Goal: Contribute content: Add original content to the website for others to see

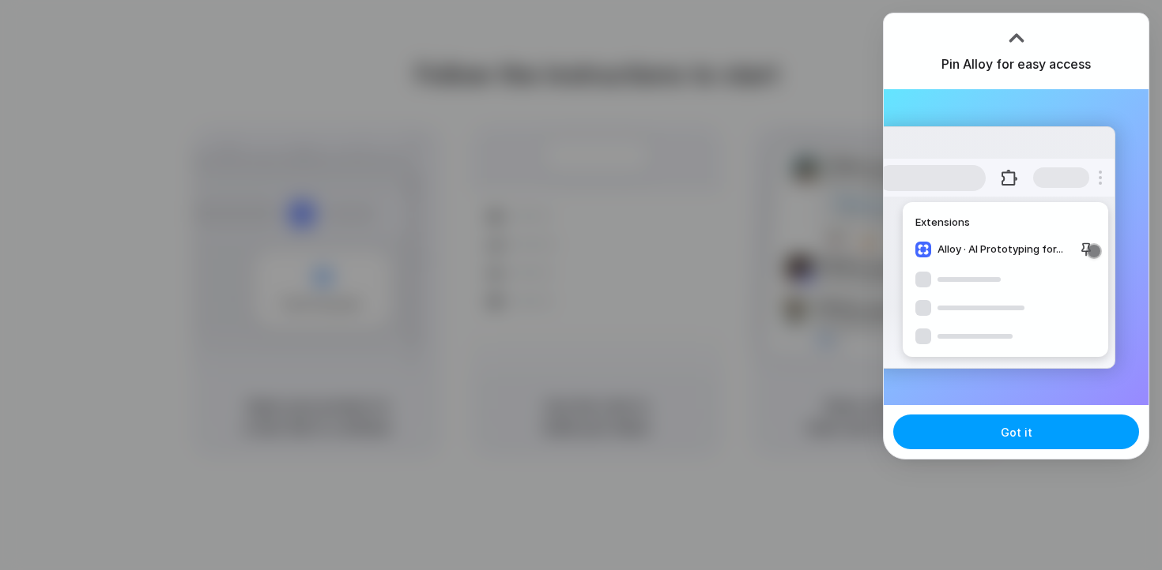
click at [1011, 439] on span "Got it" at bounding box center [1016, 432] width 32 height 17
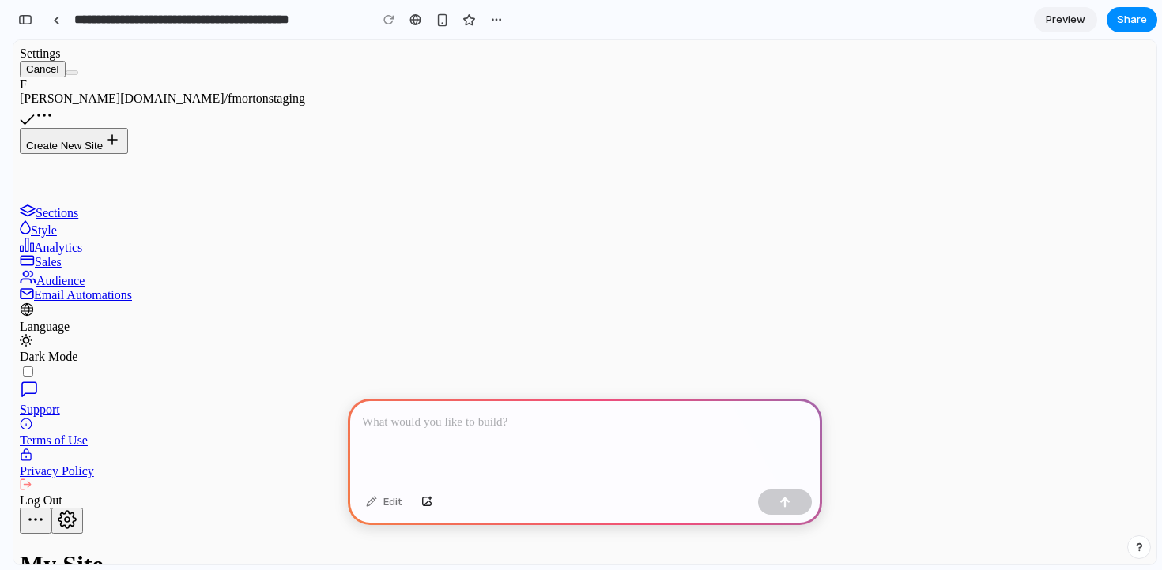
scroll to position [0, 14]
click at [548, 417] on p at bounding box center [585, 422] width 446 height 19
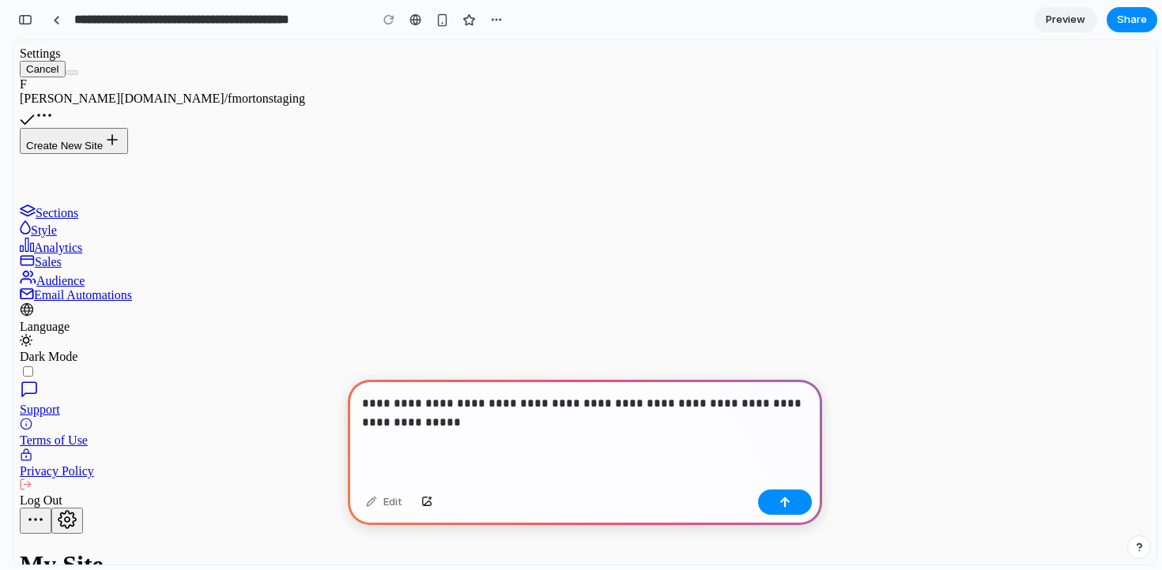
scroll to position [1026, 0]
drag, startPoint x: 368, startPoint y: 401, endPoint x: 358, endPoint y: 401, distance: 10.3
click at [358, 401] on div "**********" at bounding box center [585, 432] width 474 height 104
click at [675, 407] on p "**********" at bounding box center [585, 413] width 446 height 38
click at [726, 401] on p "**********" at bounding box center [585, 413] width 446 height 38
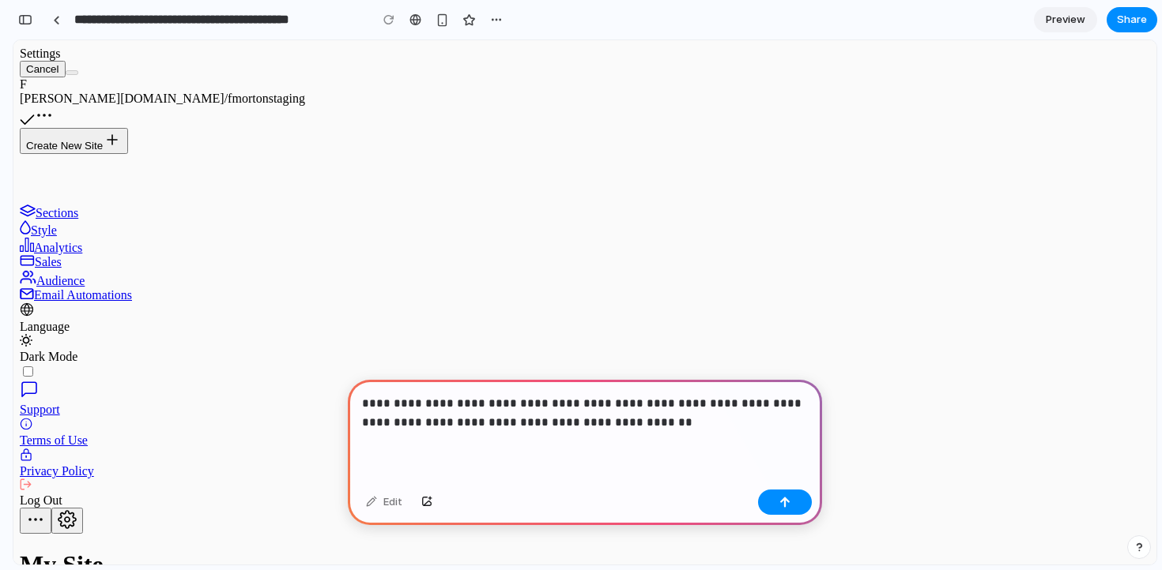
click at [410, 427] on p "**********" at bounding box center [585, 413] width 446 height 38
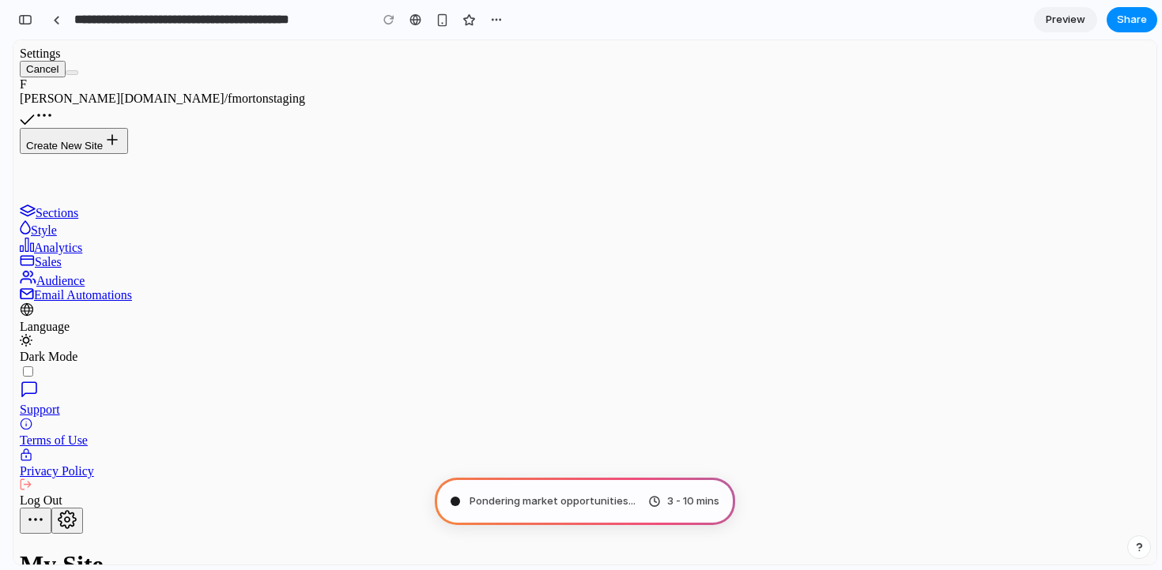
scroll to position [555, 0]
click at [616, 499] on span "Consulting the digital oracle ..." at bounding box center [543, 502] width 149 height 16
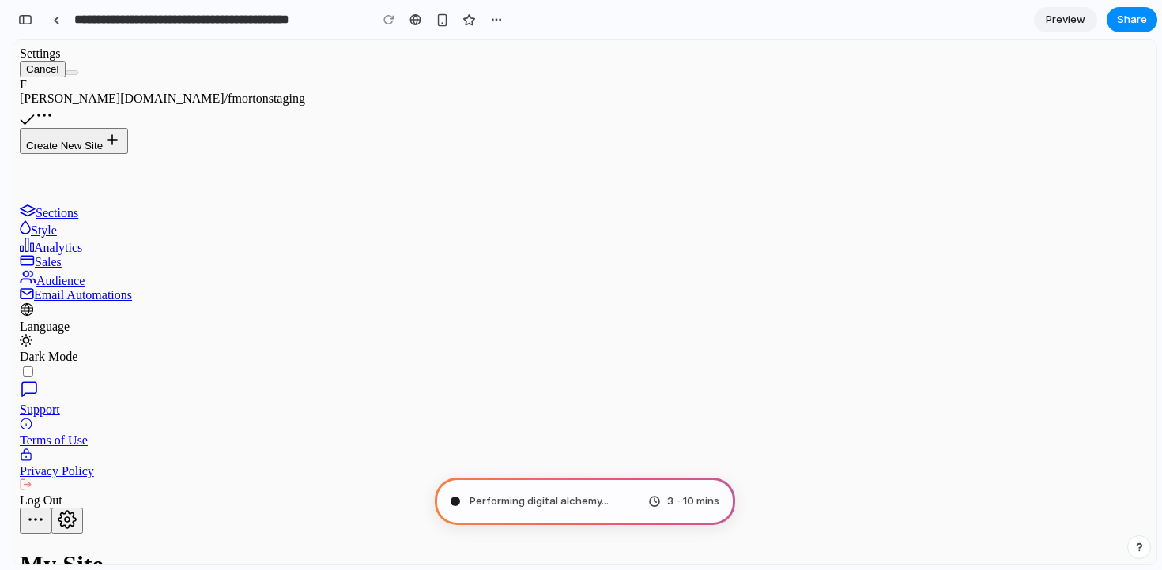
click at [31, 235] on icon at bounding box center [25, 227] width 11 height 14
click at [34, 252] on icon at bounding box center [27, 245] width 14 height 14
click at [432, 16] on button "button" at bounding box center [443, 20] width 24 height 24
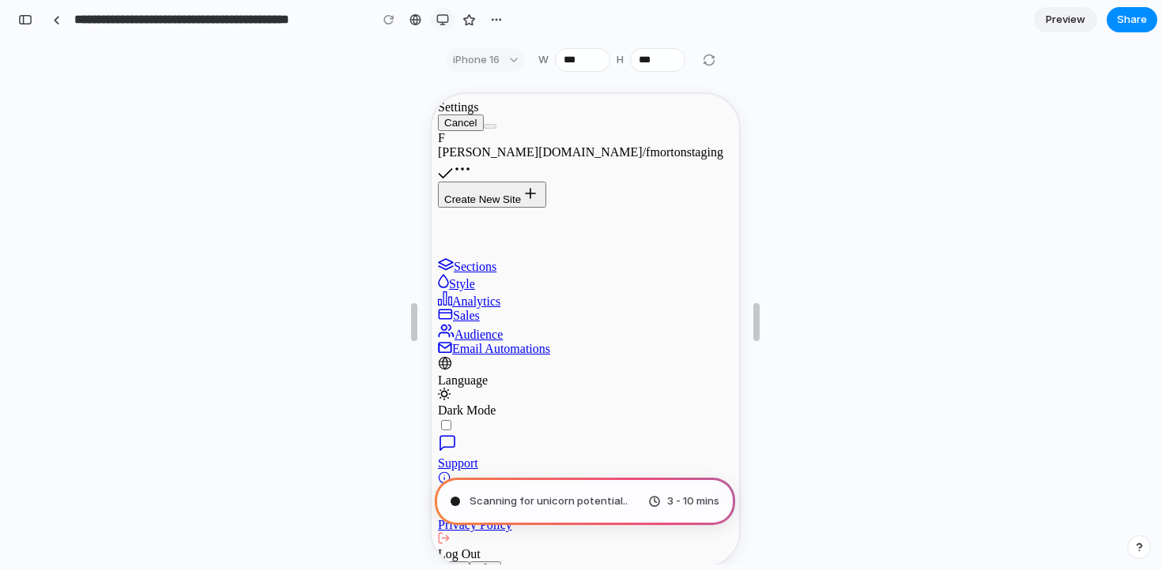
click at [442, 22] on div "button" at bounding box center [442, 19] width 13 height 13
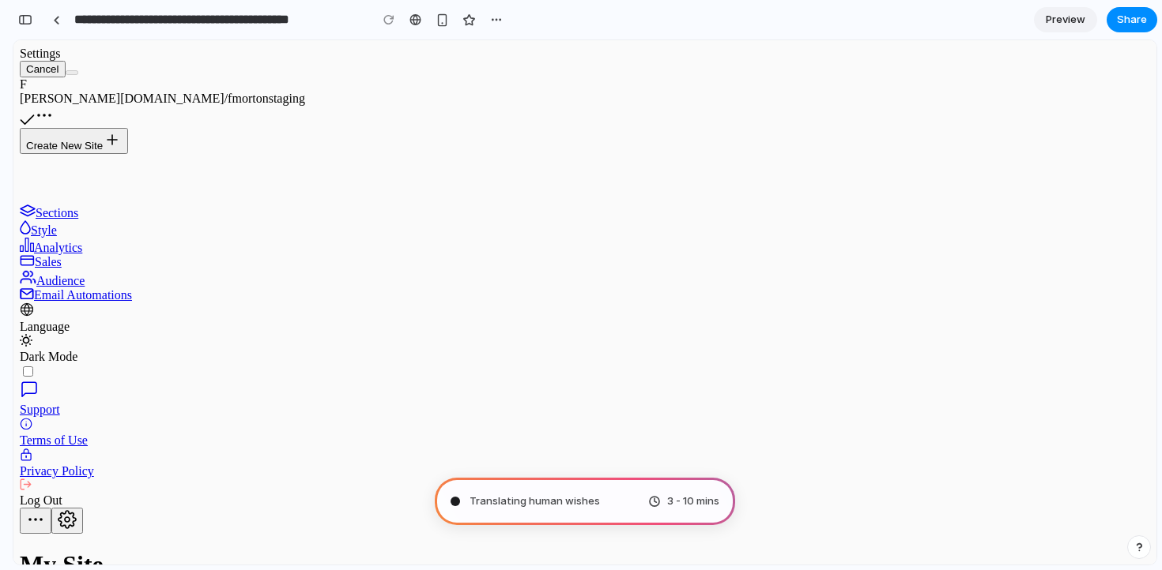
scroll to position [1749, 0]
type input "**********"
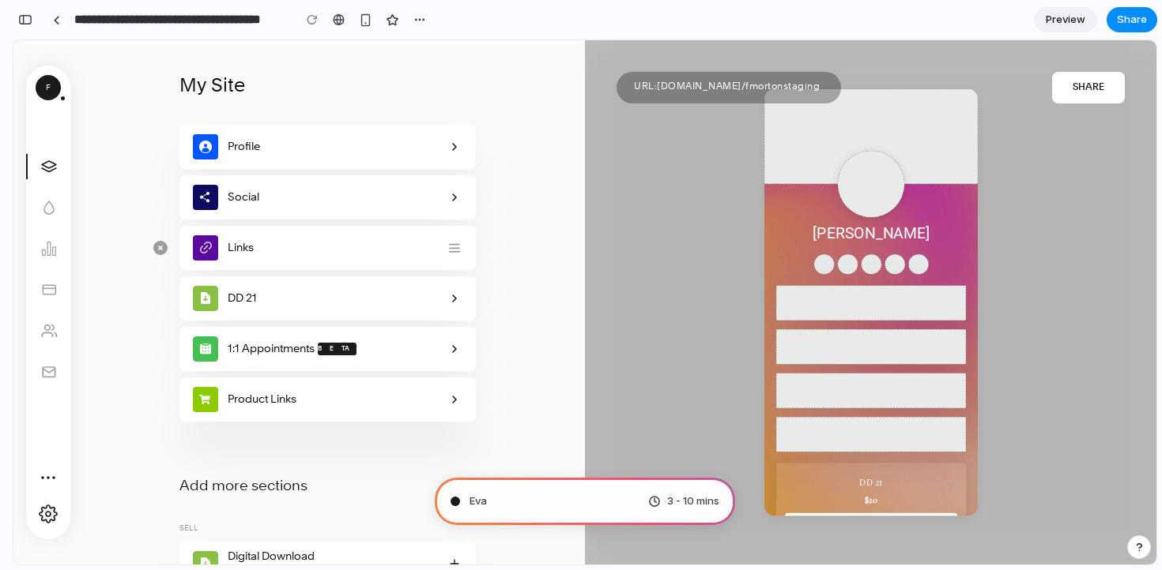
scroll to position [781, 0]
click at [588, 506] on span "Evaluating the request .." at bounding box center [528, 502] width 119 height 16
click at [667, 510] on span "3 - 10 mins" at bounding box center [693, 502] width 52 height 16
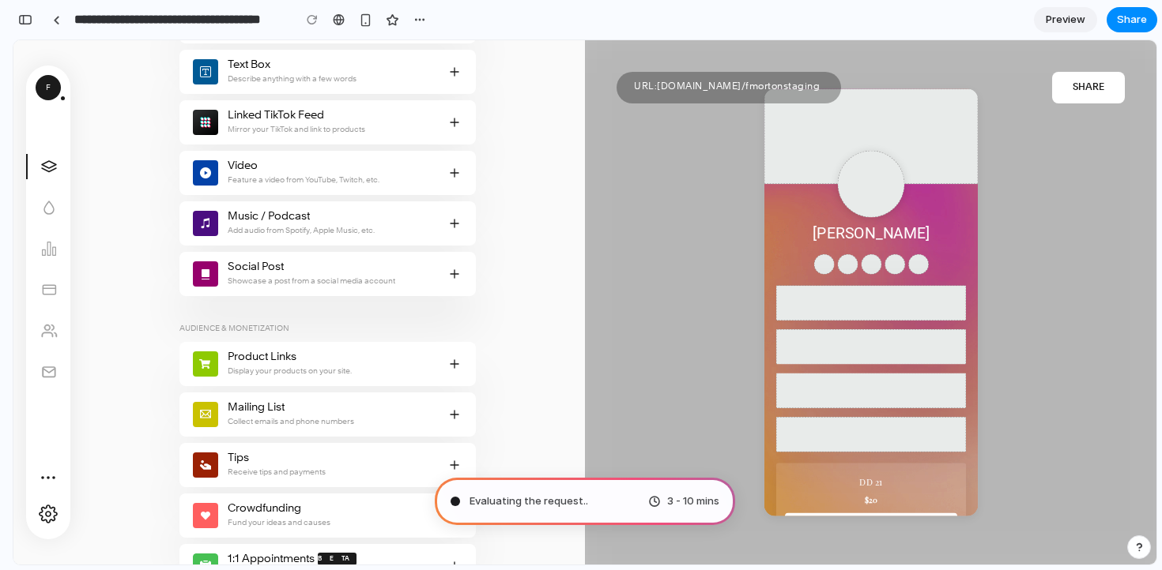
scroll to position [636, 0]
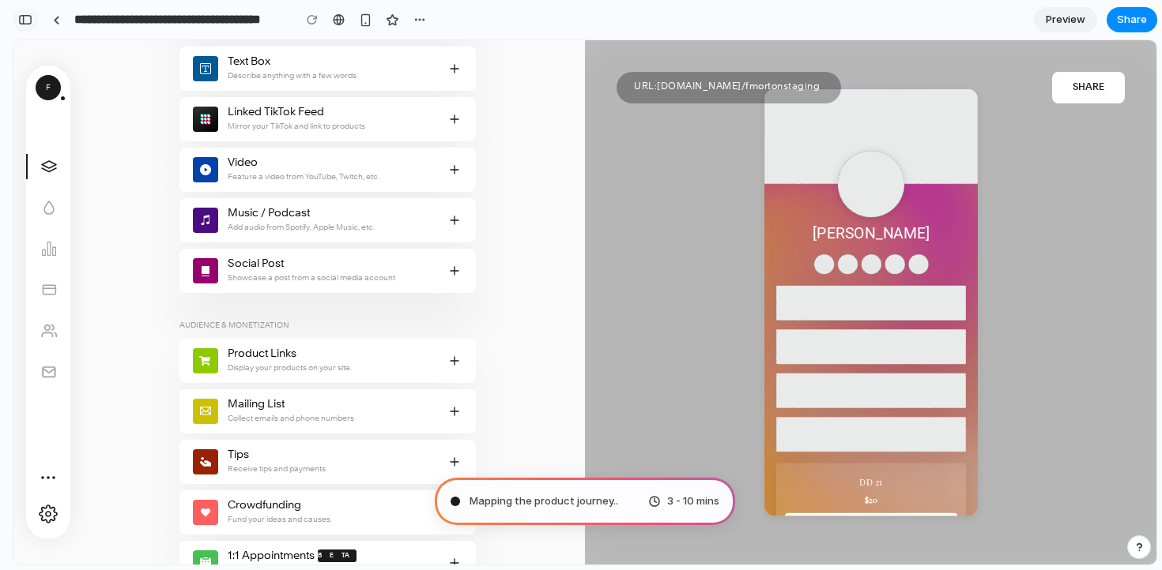
click at [24, 22] on div "button" at bounding box center [25, 19] width 14 height 11
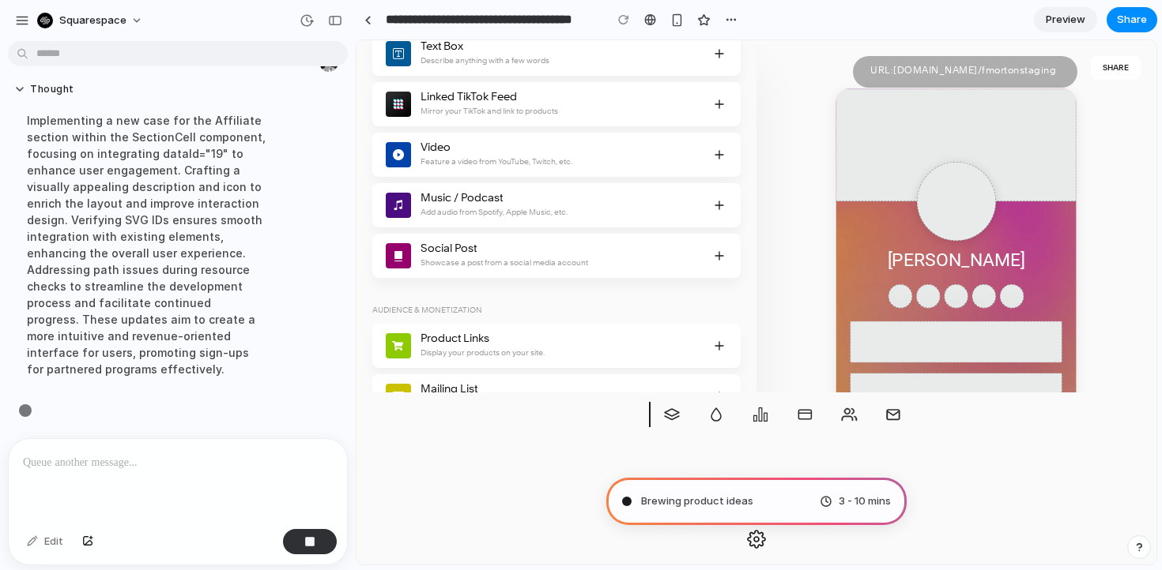
scroll to position [200, 0]
click at [340, 26] on button "button" at bounding box center [334, 20] width 25 height 25
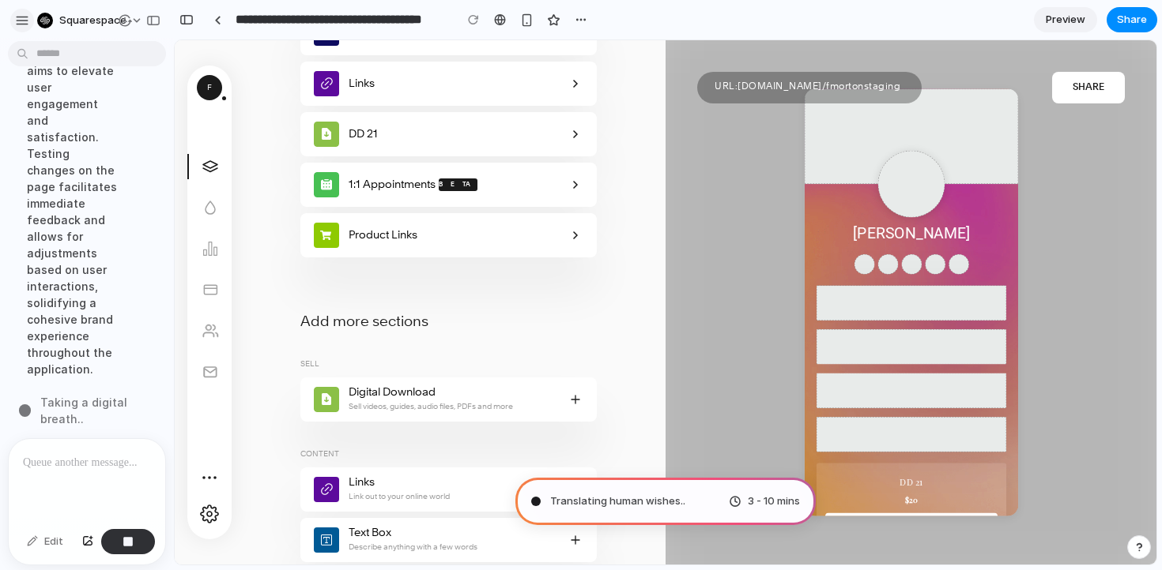
scroll to position [0, 0]
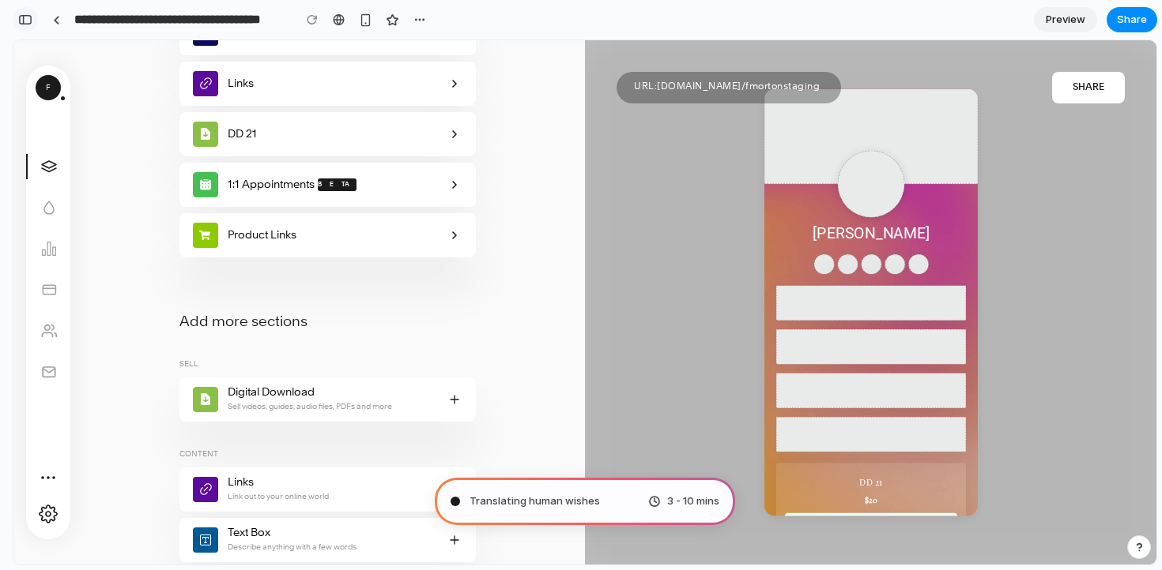
click at [36, 22] on button "button" at bounding box center [25, 19] width 25 height 25
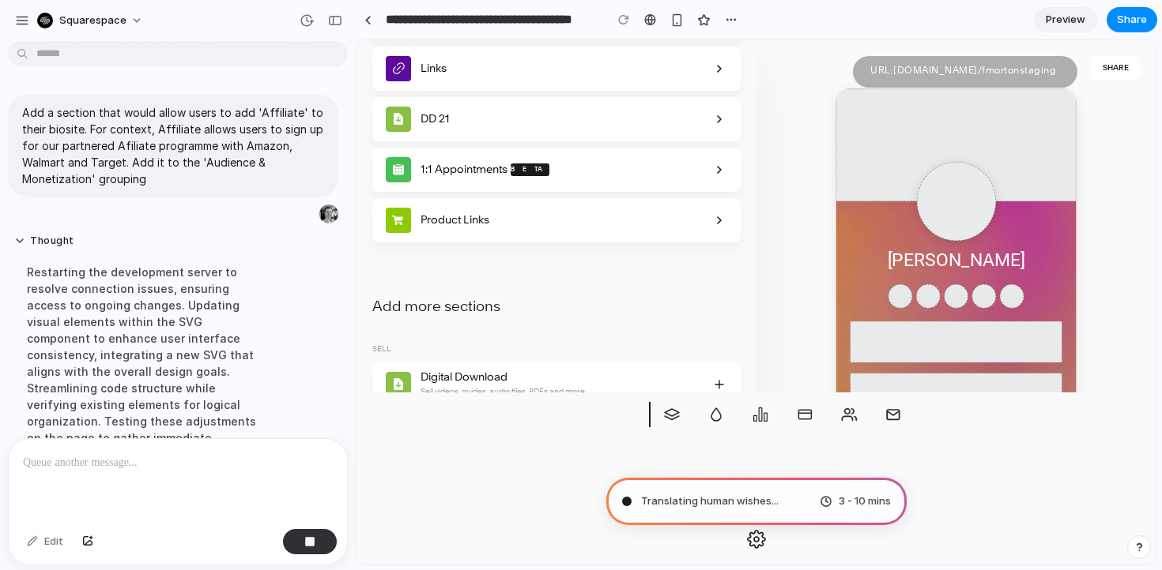
scroll to position [200, 0]
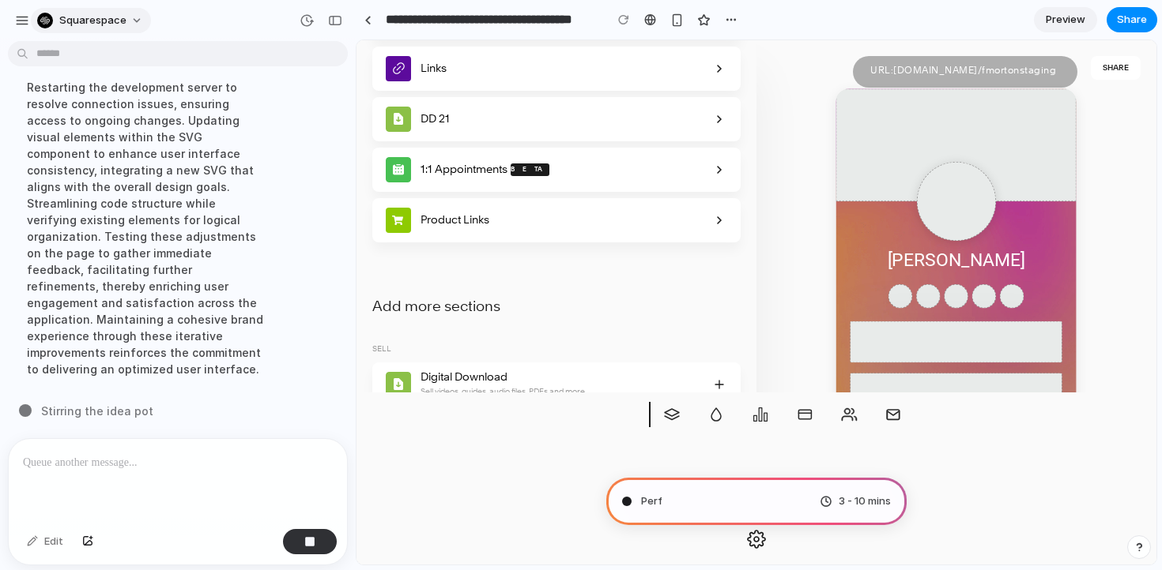
click at [45, 19] on div "button" at bounding box center [45, 21] width 16 height 16
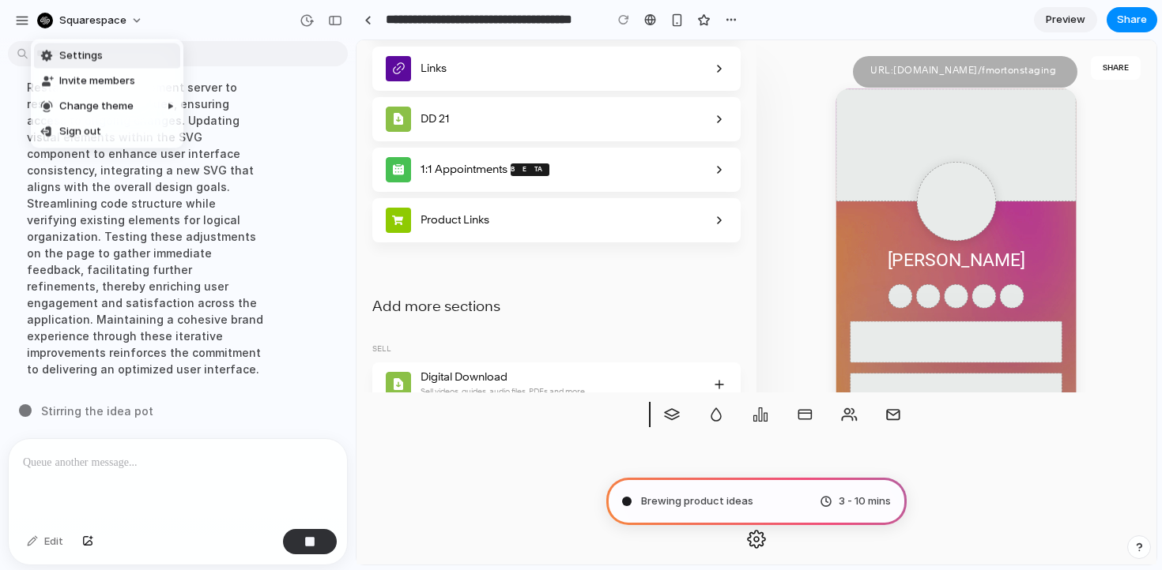
click at [397, 75] on div "Settings Invite members Change theme Sign out" at bounding box center [581, 285] width 1162 height 570
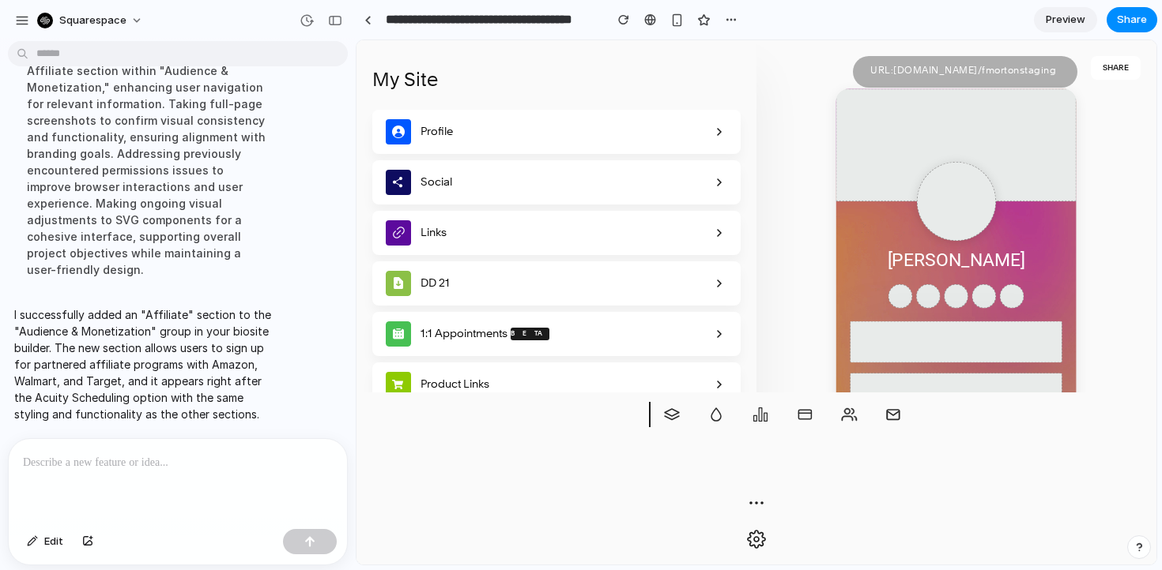
scroll to position [337, 0]
click at [344, 24] on button "button" at bounding box center [334, 20] width 25 height 25
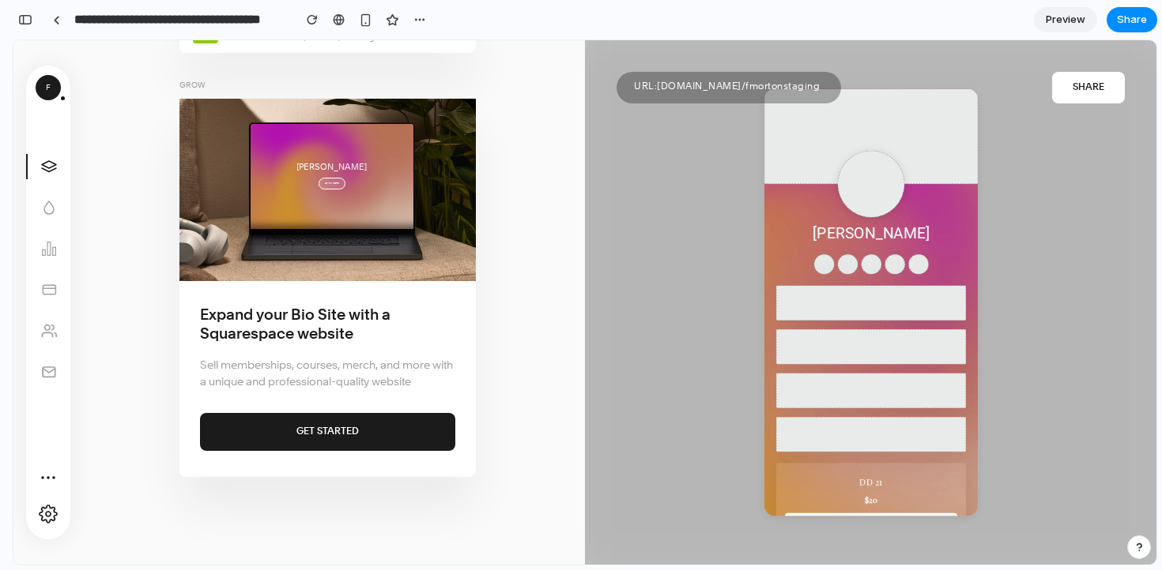
scroll to position [1279, 0]
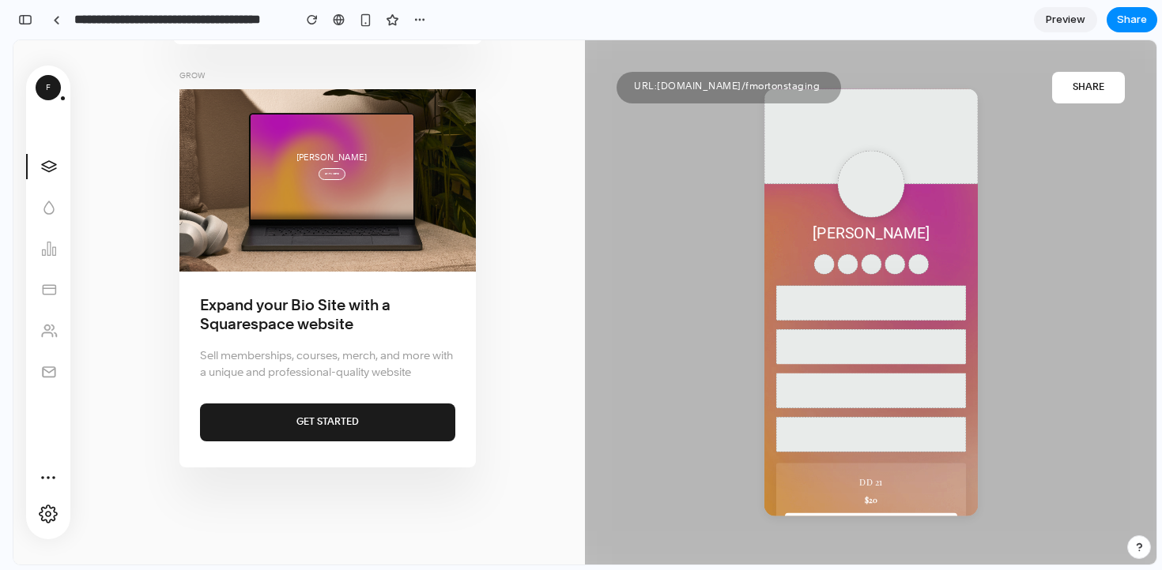
click at [448, 36] on span "Affiliate Partner with Amazon, Walmart, and Target" at bounding box center [332, 20] width 231 height 29
click at [466, 28] on icon at bounding box center [459, 21] width 13 height 13
click at [299, 36] on span "Partner with Amazon, Walmart, and Target" at bounding box center [304, 28] width 160 height 15
click at [174, 44] on button "Affiliate Partner with Amazon, Walmart, and Target" at bounding box center [328, 21] width 308 height 46
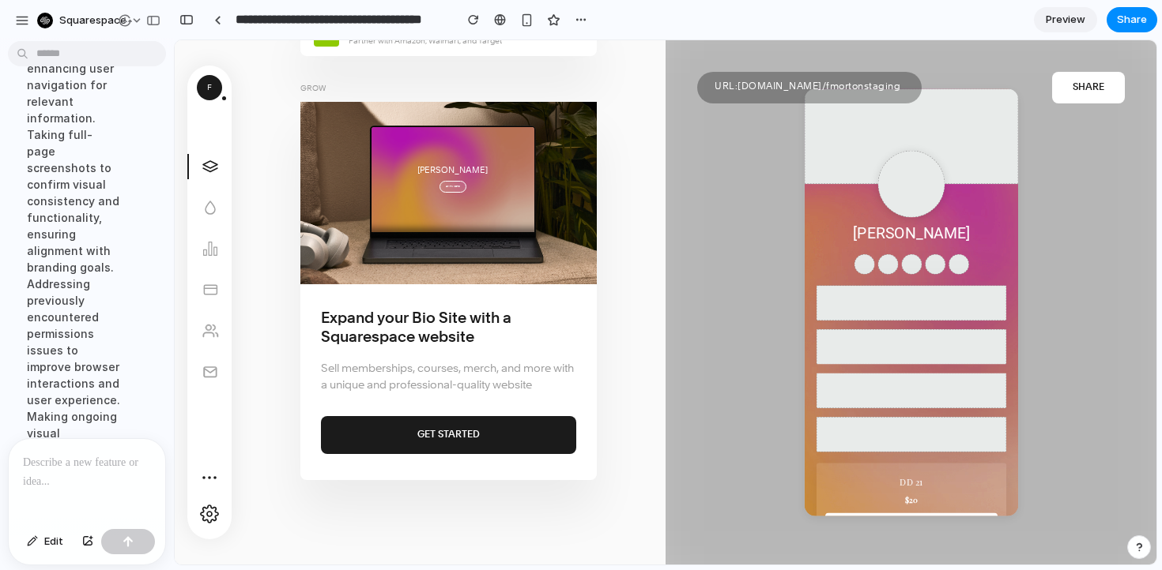
scroll to position [0, 0]
click at [107, 469] on p at bounding box center [87, 463] width 128 height 19
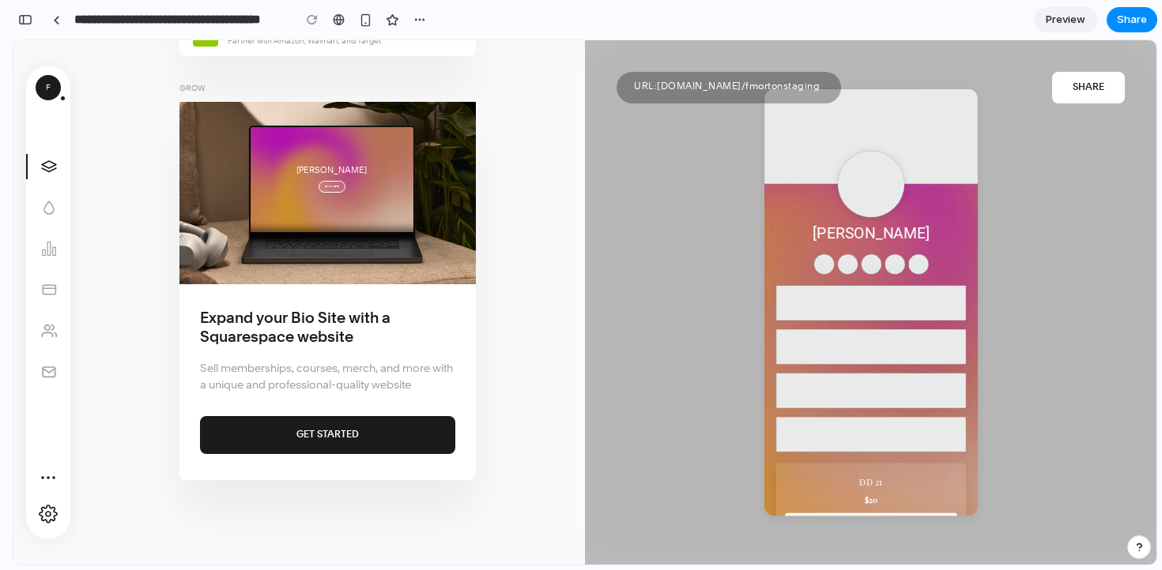
scroll to position [1567, 0]
click at [26, 6] on div "**********" at bounding box center [222, 19] width 419 height 35
click at [21, 16] on div "button" at bounding box center [25, 19] width 14 height 11
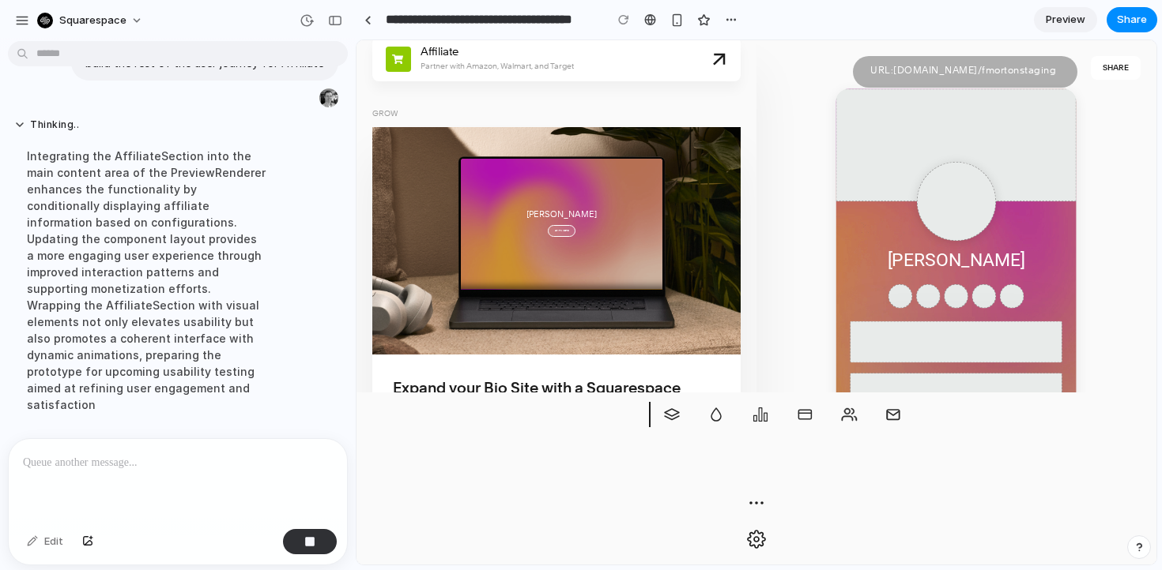
scroll to position [505, 0]
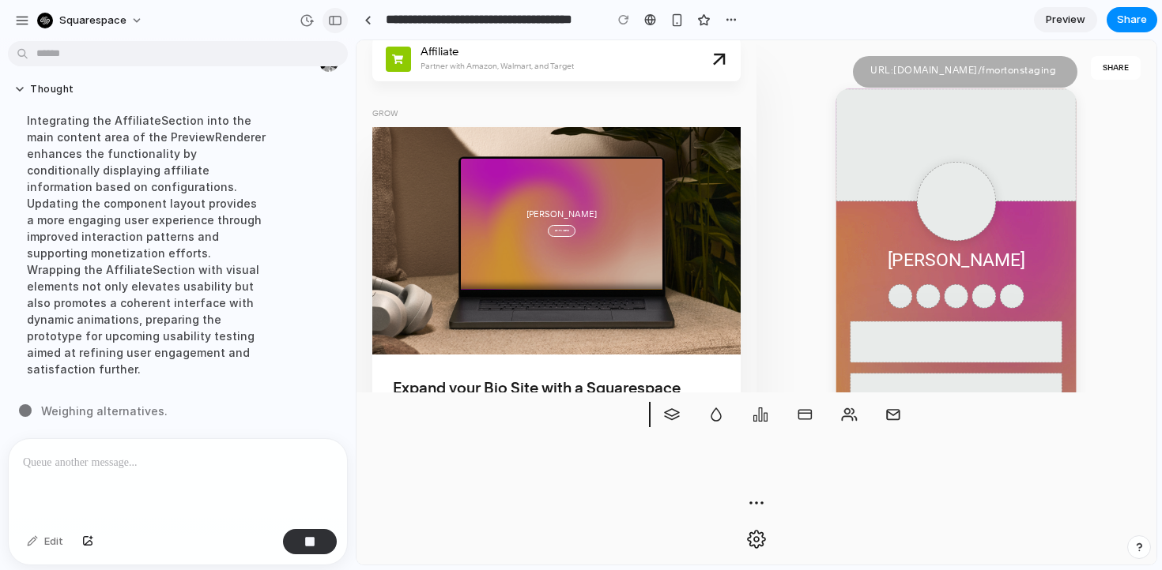
click at [337, 21] on div "button" at bounding box center [335, 20] width 14 height 11
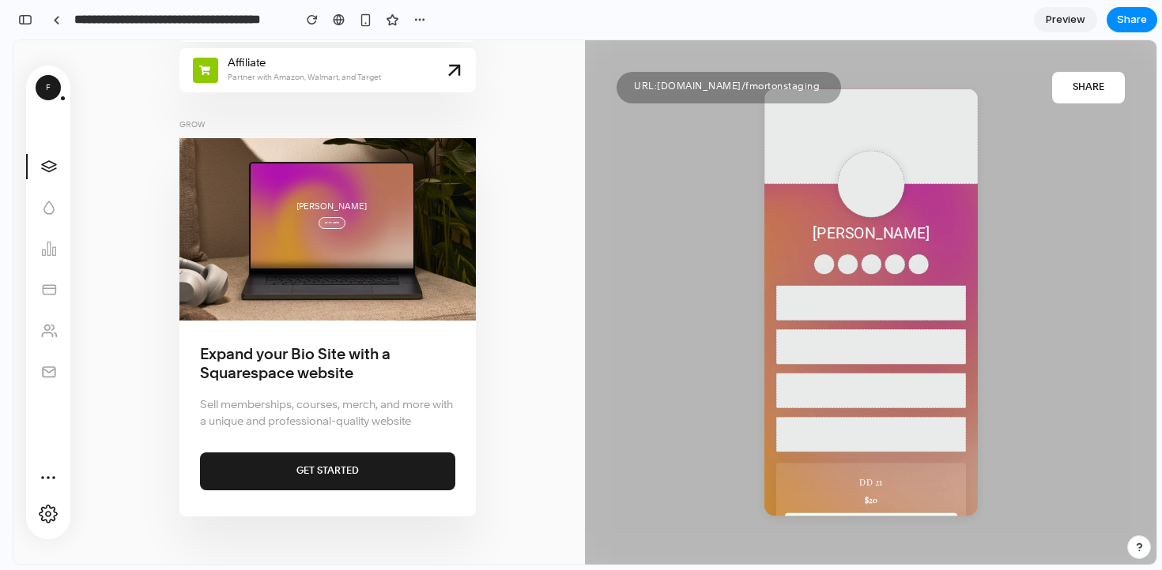
scroll to position [1231, 0]
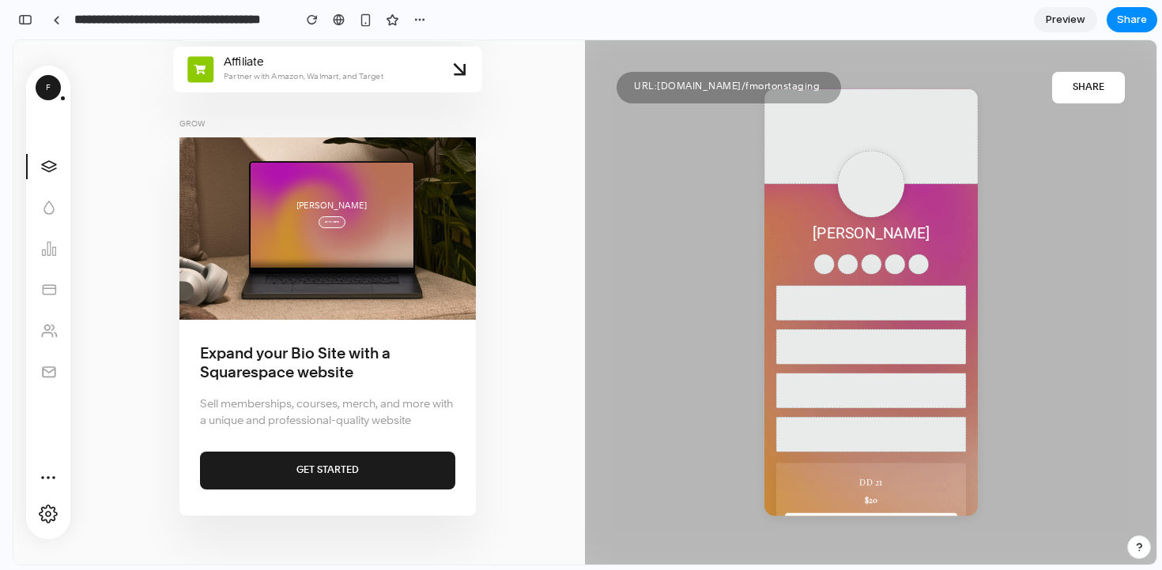
click at [382, 84] on span "Affiliate Partner with Amazon, Walmart, and Target" at bounding box center [332, 69] width 231 height 29
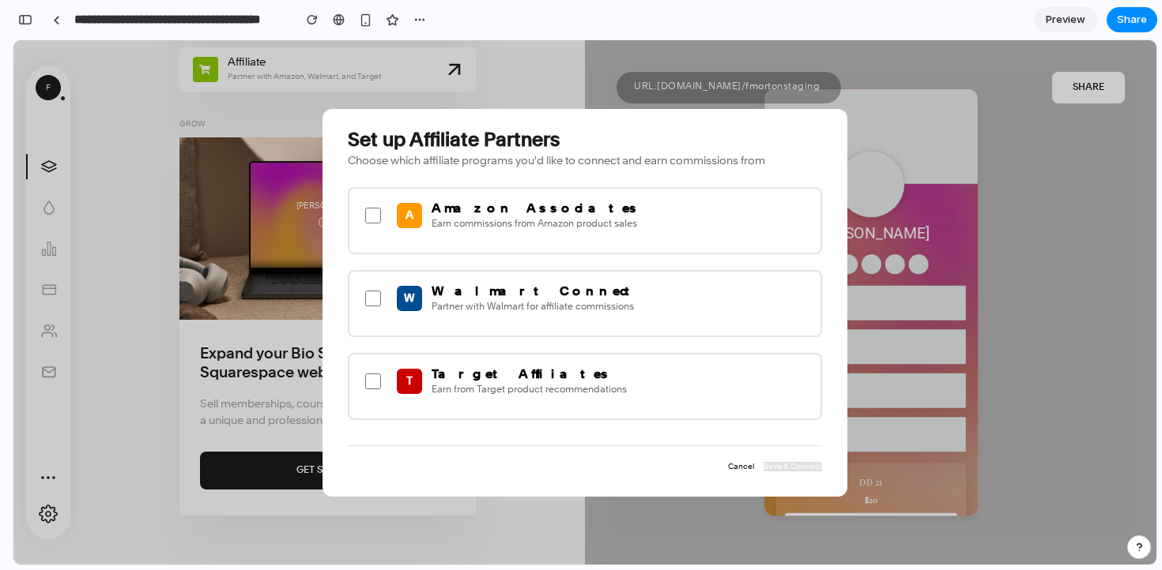
scroll to position [0, 0]
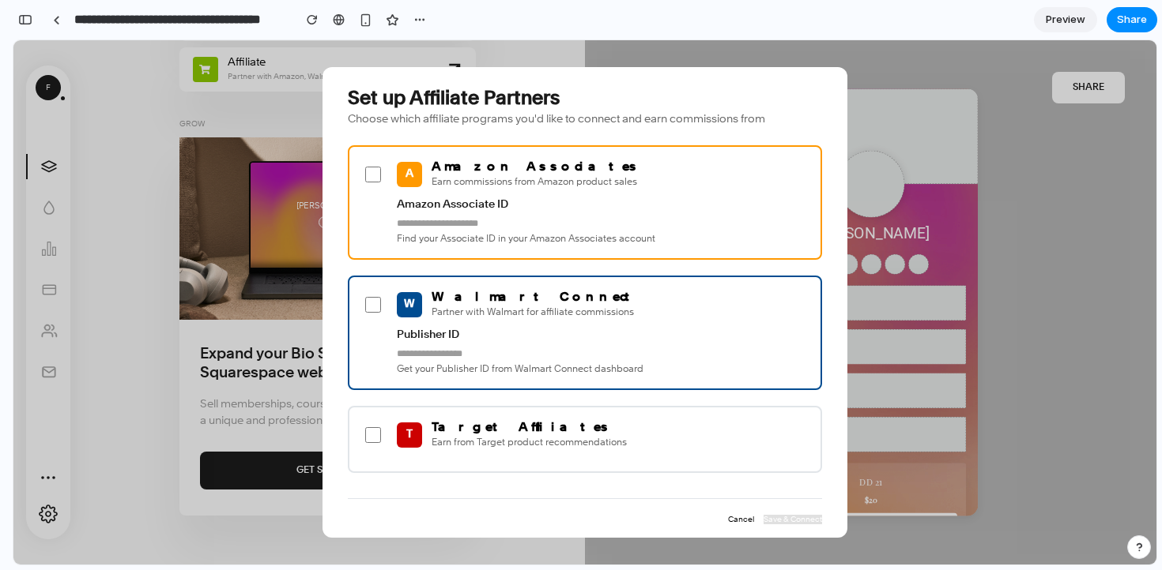
click at [362, 440] on div "T Target Affiliates Earn from Target product recommendations" at bounding box center [585, 434] width 446 height 29
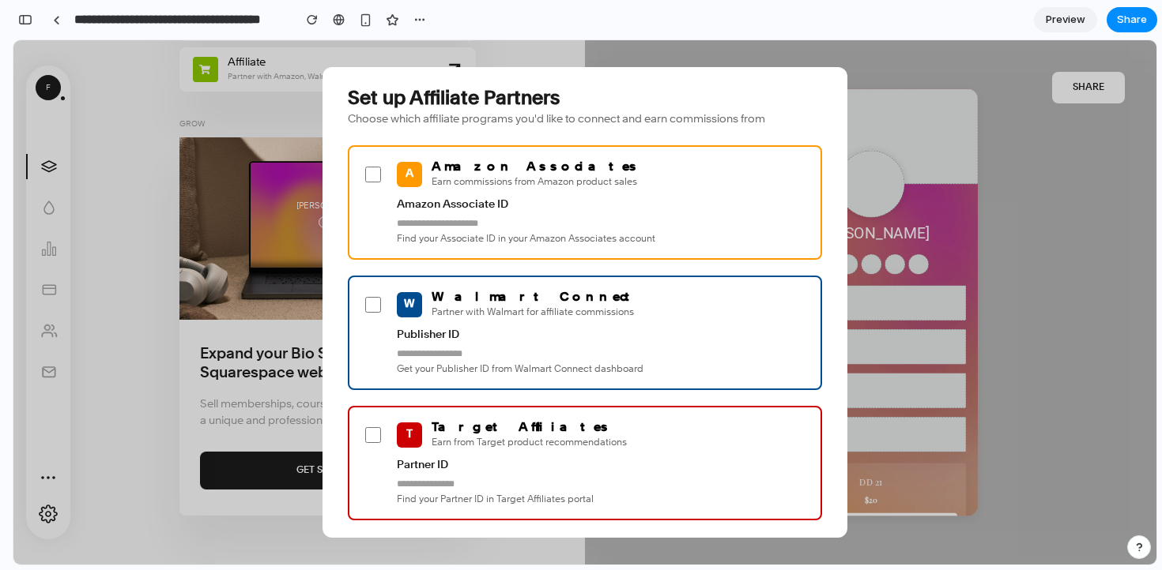
scroll to position [73, 0]
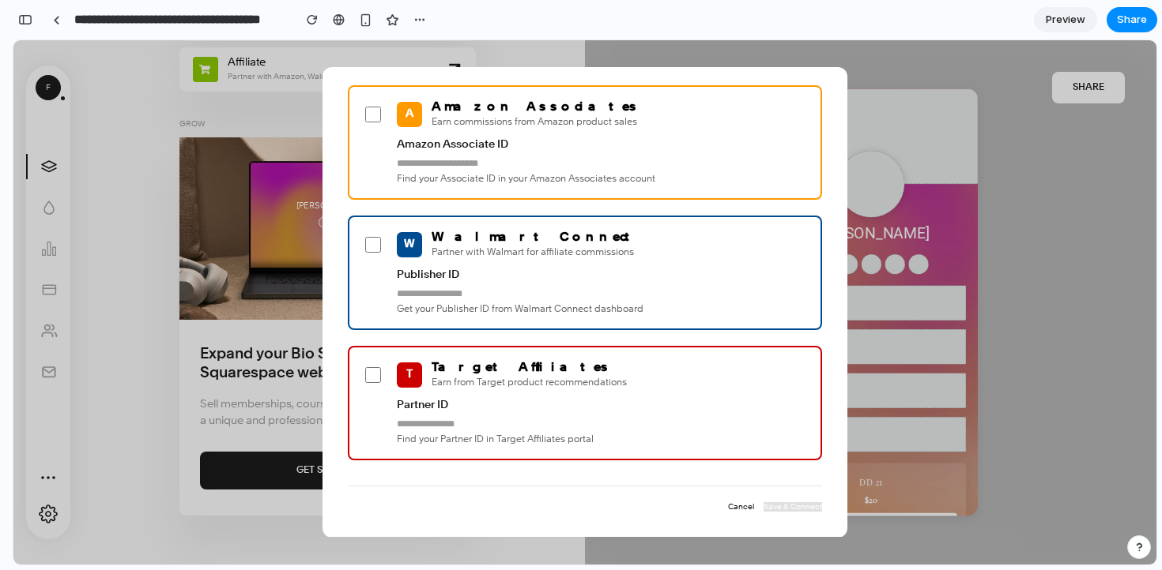
click at [728, 508] on button "Cancel" at bounding box center [741, 507] width 26 height 9
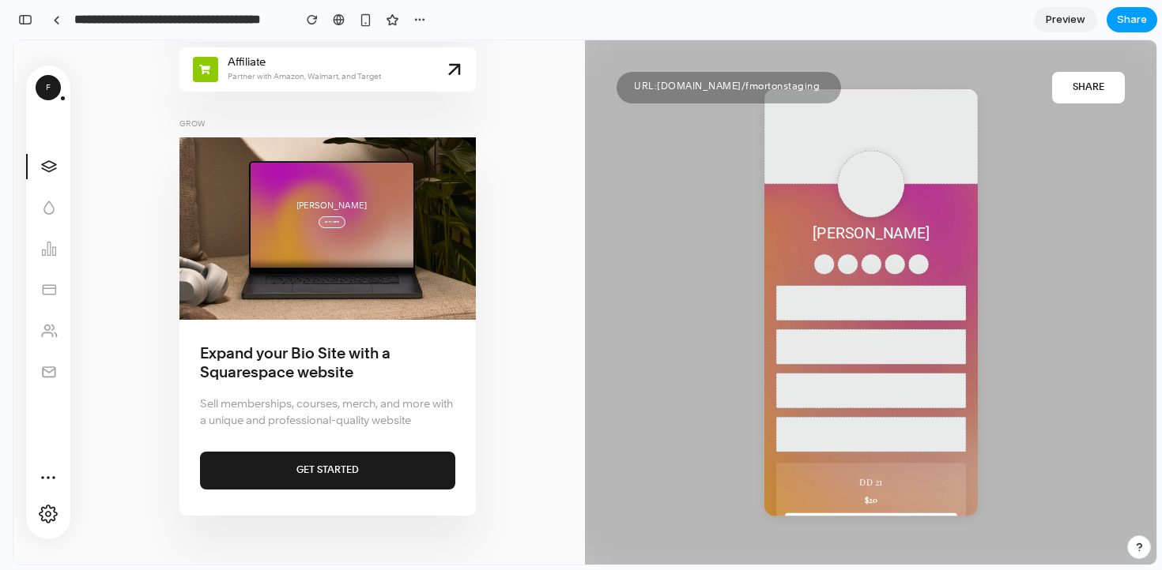
click at [1135, 21] on span "Share" at bounding box center [1131, 20] width 30 height 16
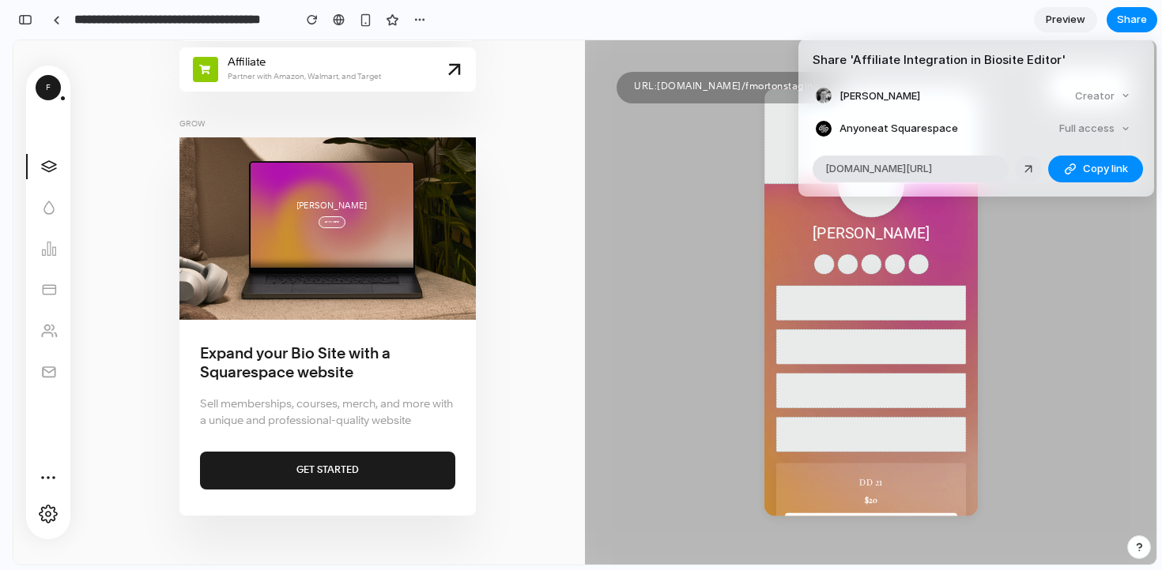
click at [1124, 140] on div "Full access" at bounding box center [1094, 129] width 84 height 22
click at [1110, 134] on div "Full access" at bounding box center [1094, 129] width 84 height 22
click at [1114, 104] on div "Creator" at bounding box center [1102, 96] width 68 height 22
click at [1073, 183] on button "Copy link" at bounding box center [1095, 169] width 95 height 27
